Goal: Task Accomplishment & Management: Manage account settings

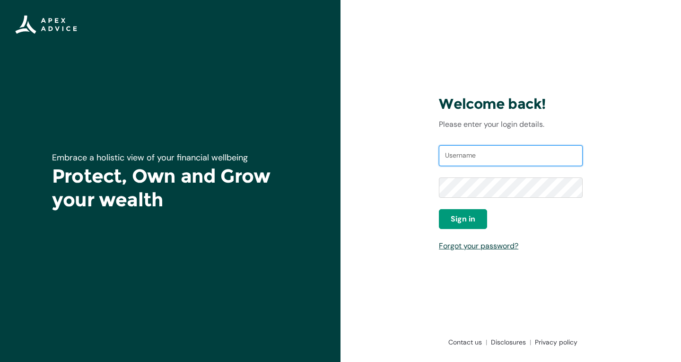
click at [457, 145] on input "Username" at bounding box center [511, 155] width 144 height 21
type input "[EMAIL_ADDRESS][DOMAIN_NAME]"
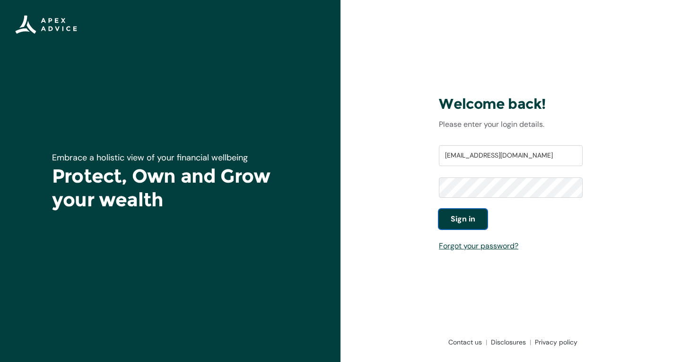
click at [471, 221] on span "Sign in" at bounding box center [463, 218] width 25 height 11
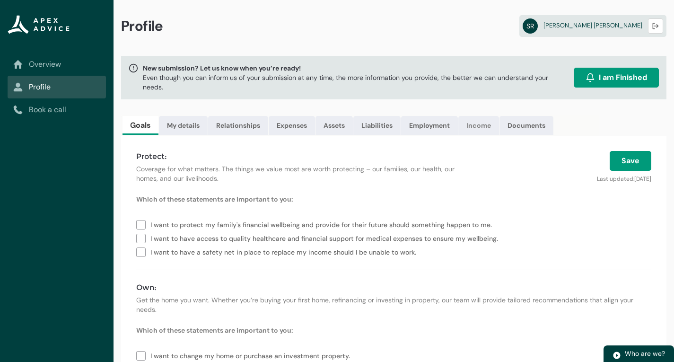
click at [474, 123] on link "Income" at bounding box center [478, 125] width 41 height 19
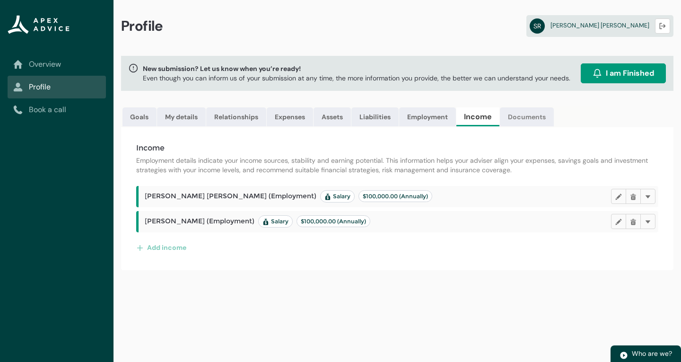
click at [526, 114] on link "Documents" at bounding box center [527, 116] width 54 height 19
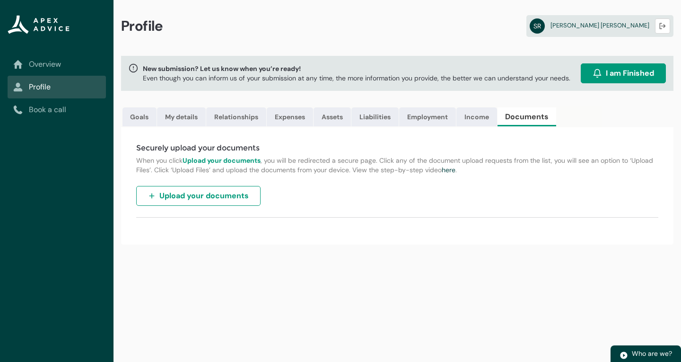
click at [177, 195] on span "Upload your documents" at bounding box center [203, 195] width 89 height 11
click at [213, 189] on button "Upload your documents" at bounding box center [198, 196] width 124 height 20
click at [472, 116] on link "Income" at bounding box center [476, 116] width 41 height 19
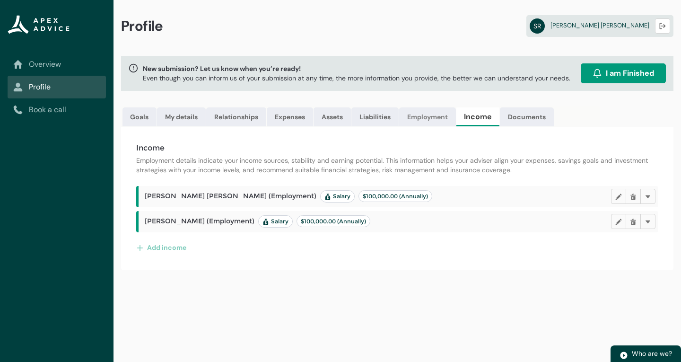
click at [436, 115] on link "Employment" at bounding box center [427, 116] width 57 height 19
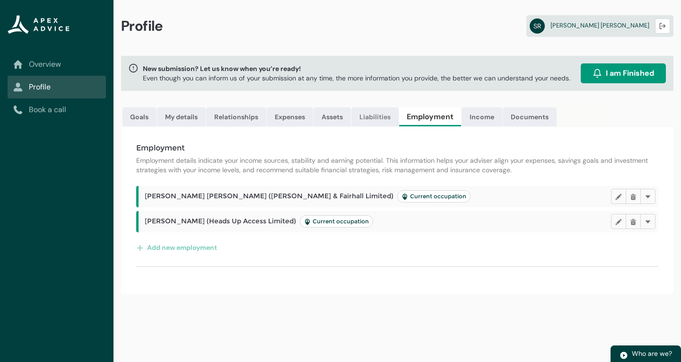
click at [371, 121] on link "Liabilities" at bounding box center [374, 116] width 47 height 19
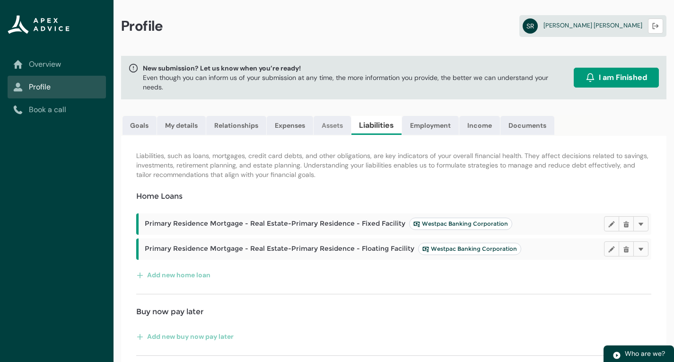
click at [330, 121] on link "Assets" at bounding box center [331, 125] width 37 height 19
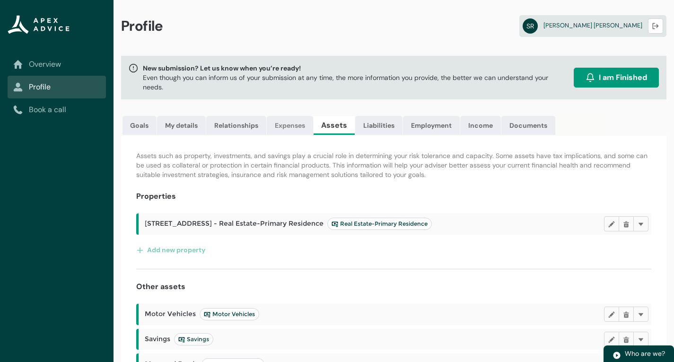
click at [287, 125] on link "Expenses" at bounding box center [290, 125] width 46 height 19
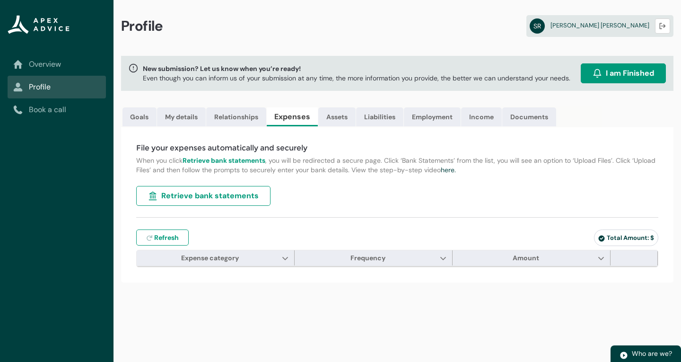
type input "***"
